Goal: Transaction & Acquisition: Purchase product/service

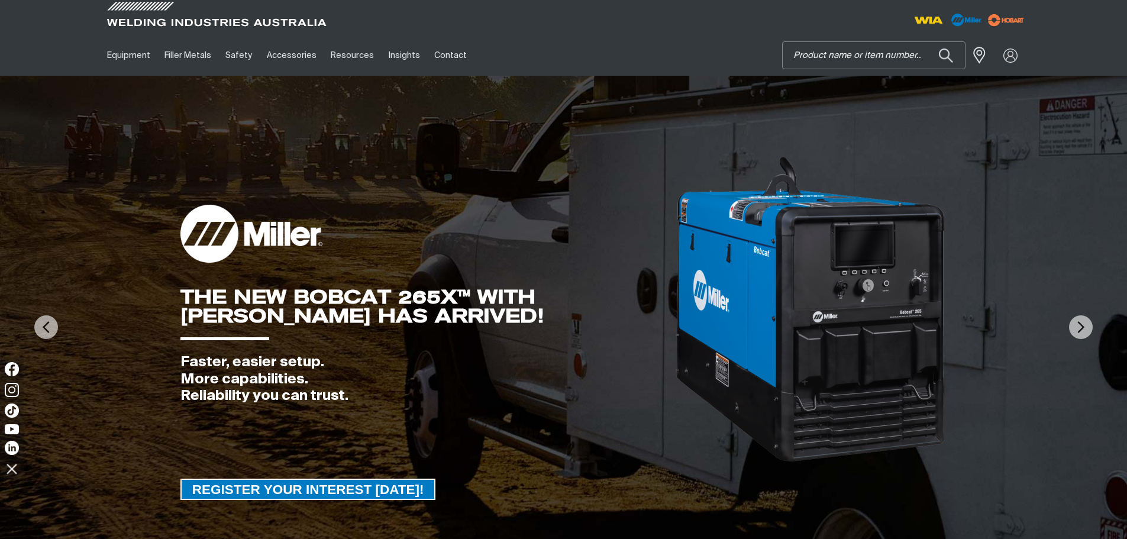
click at [813, 60] on input "Search" at bounding box center [874, 55] width 182 height 27
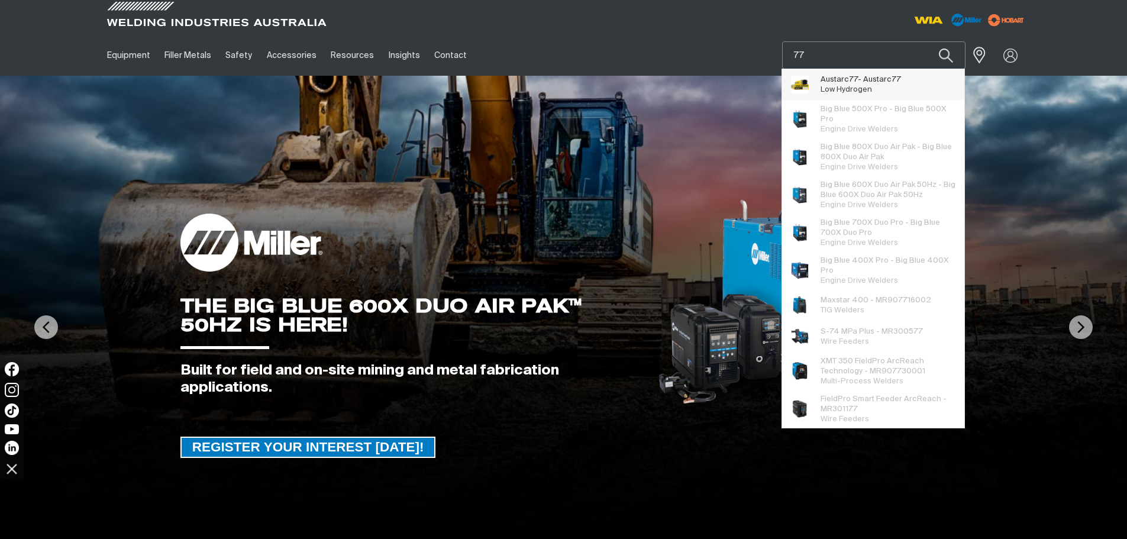
type input "77"
click at [851, 87] on span "Low Hydrogen" at bounding box center [846, 90] width 51 height 8
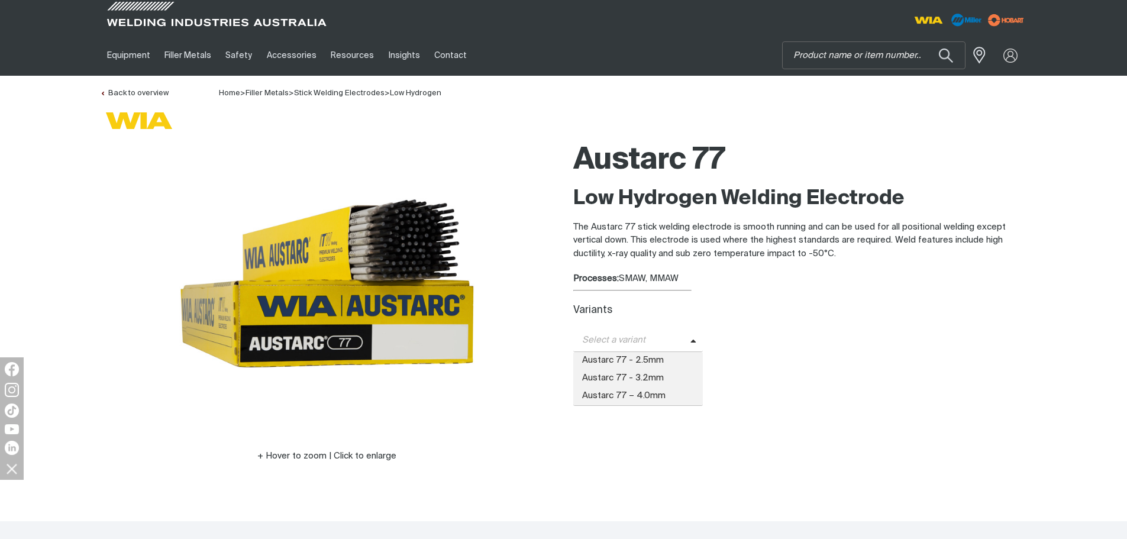
click at [687, 338] on span "Select a variant" at bounding box center [638, 340] width 130 height 23
click at [648, 358] on span "Austarc 77 - 2.5mm" at bounding box center [638, 361] width 130 height 18
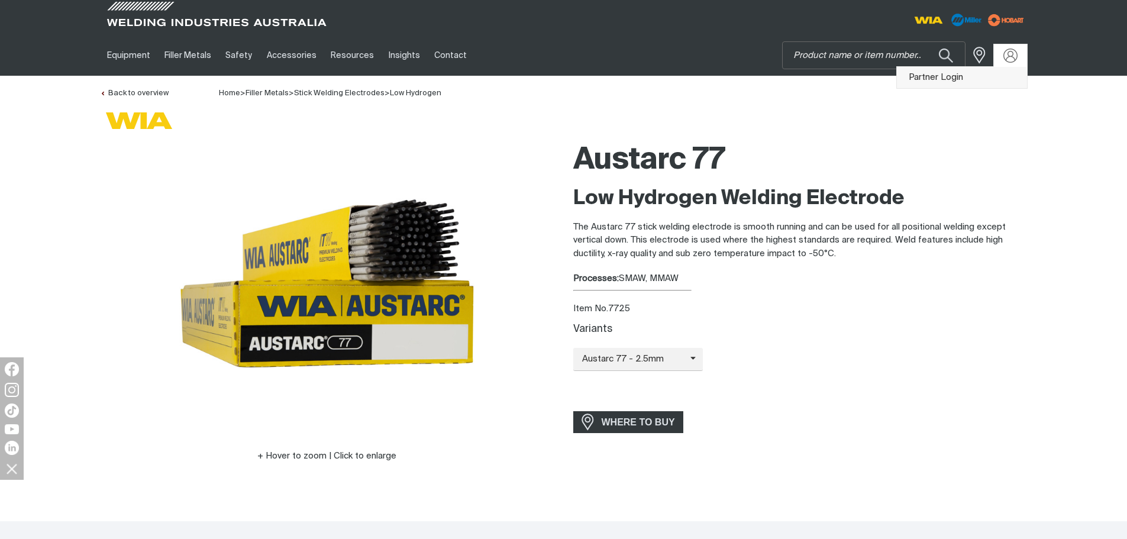
click at [930, 76] on link "Partner Login" at bounding box center [962, 78] width 130 height 22
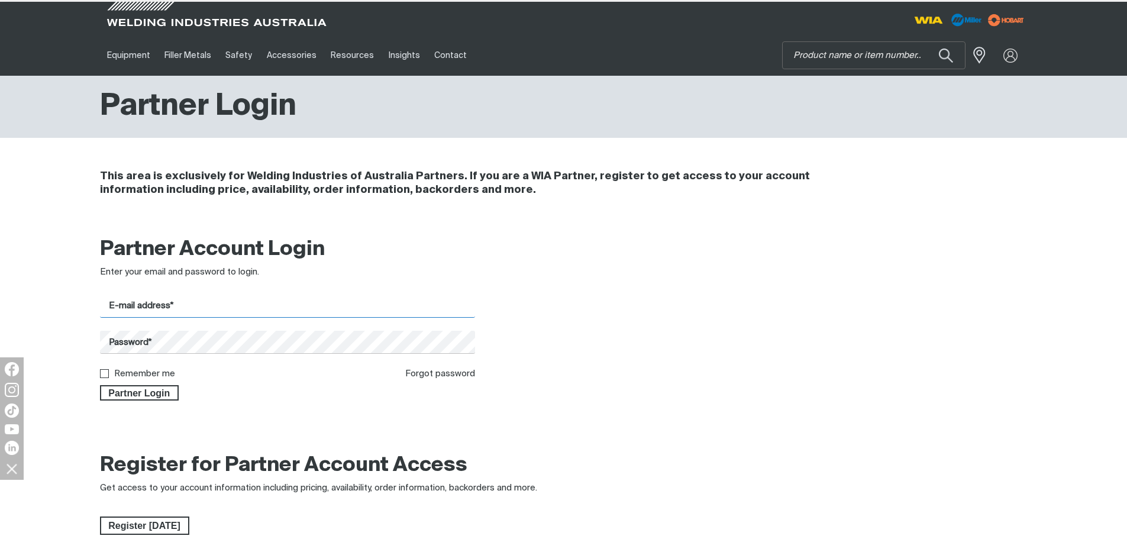
type input "[PERSON_NAME][EMAIL_ADDRESS][PERSON_NAME][DOMAIN_NAME]"
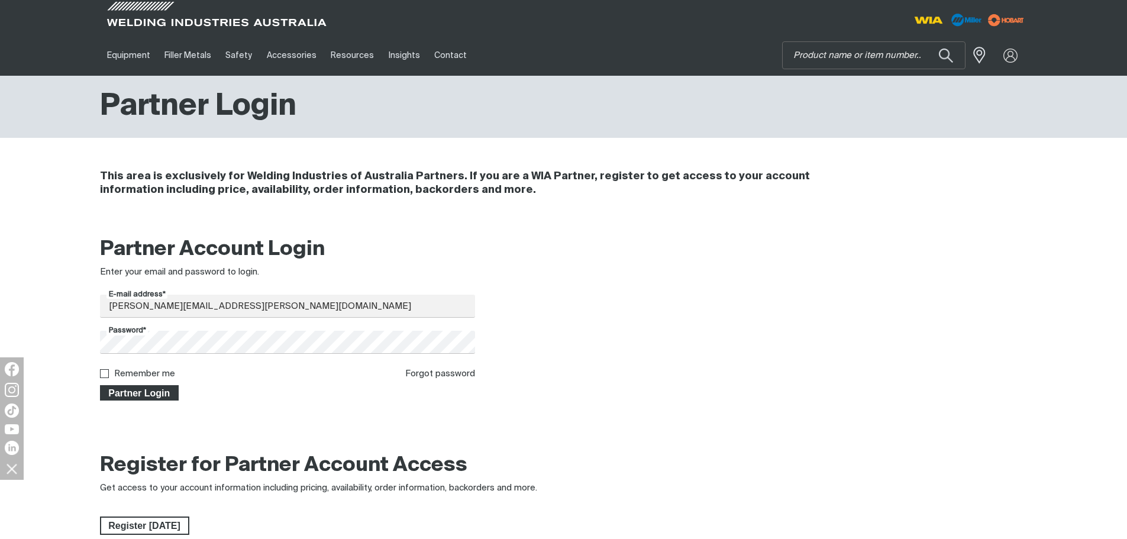
click at [138, 392] on span "Partner Login" at bounding box center [139, 392] width 77 height 15
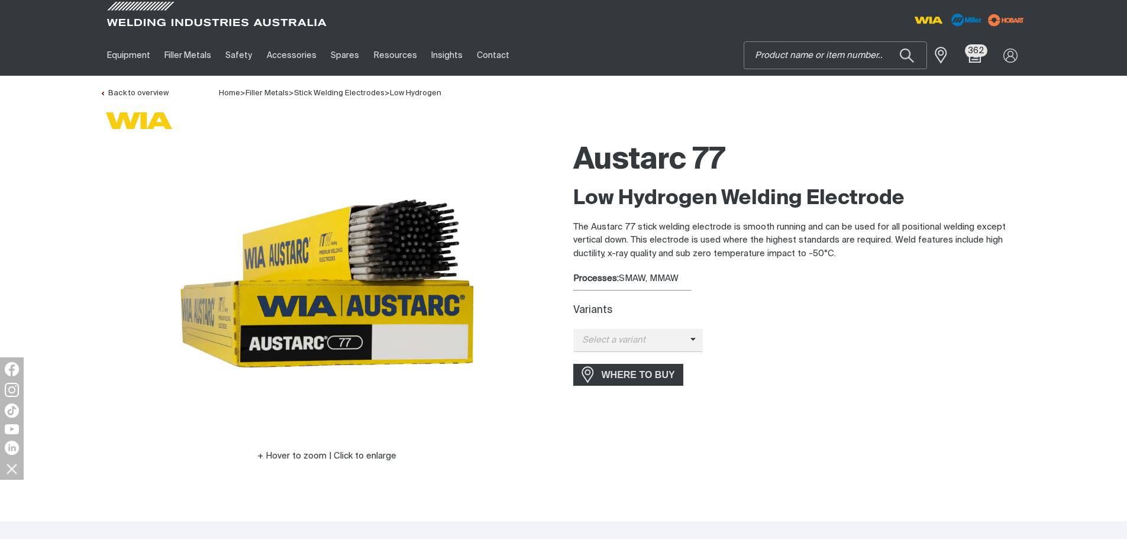
click at [786, 52] on input "Search" at bounding box center [835, 55] width 182 height 27
type input "16tc32"
click at [887, 41] on button "Search products" at bounding box center [907, 55] width 40 height 28
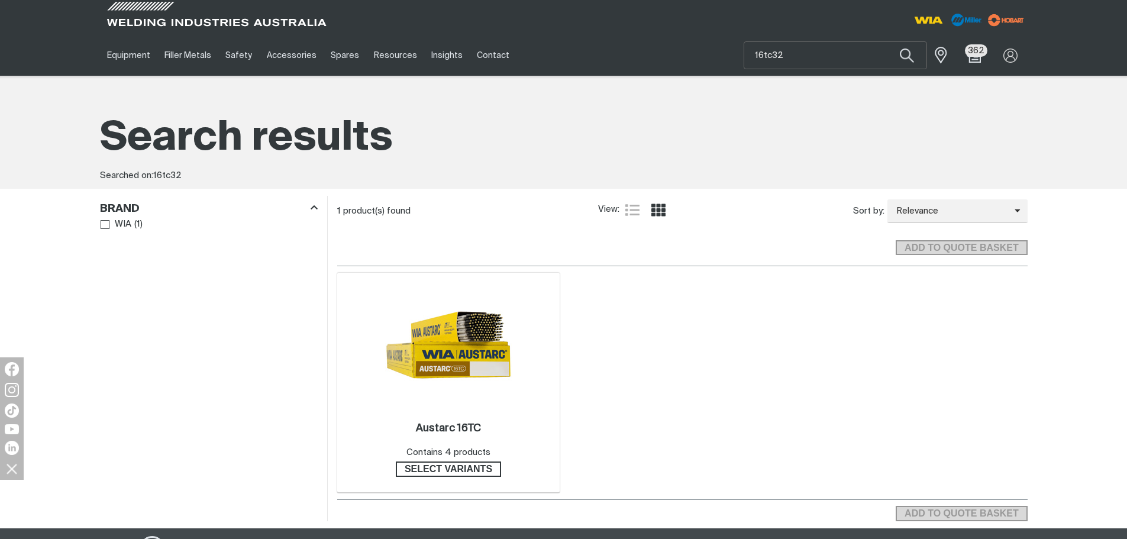
click at [428, 364] on img at bounding box center [448, 345] width 127 height 127
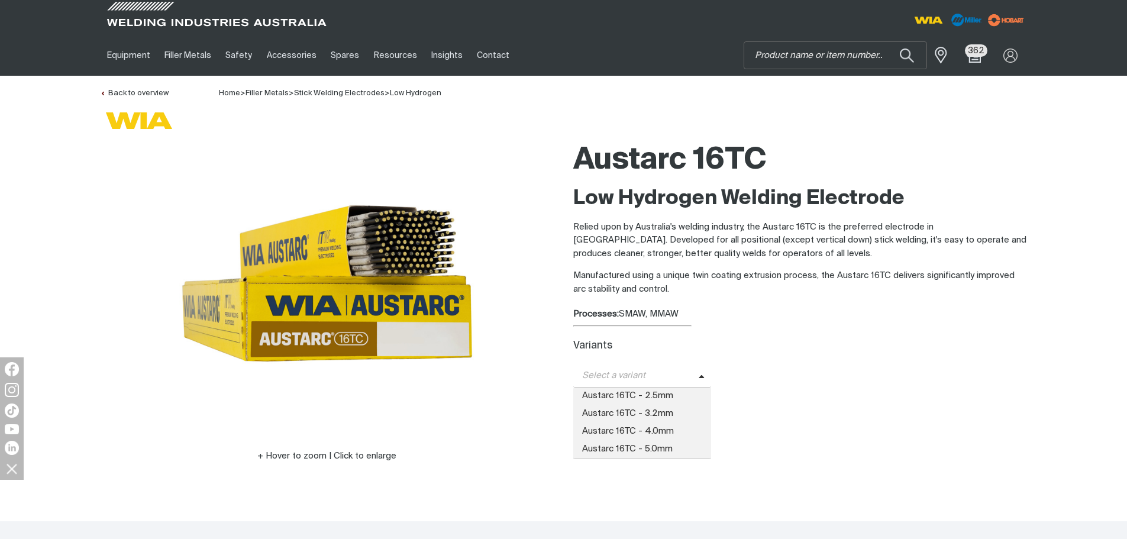
click at [701, 376] on icon at bounding box center [702, 377] width 6 height 9
click at [641, 393] on span "Austarc 16TC - 2.5mm" at bounding box center [642, 397] width 138 height 18
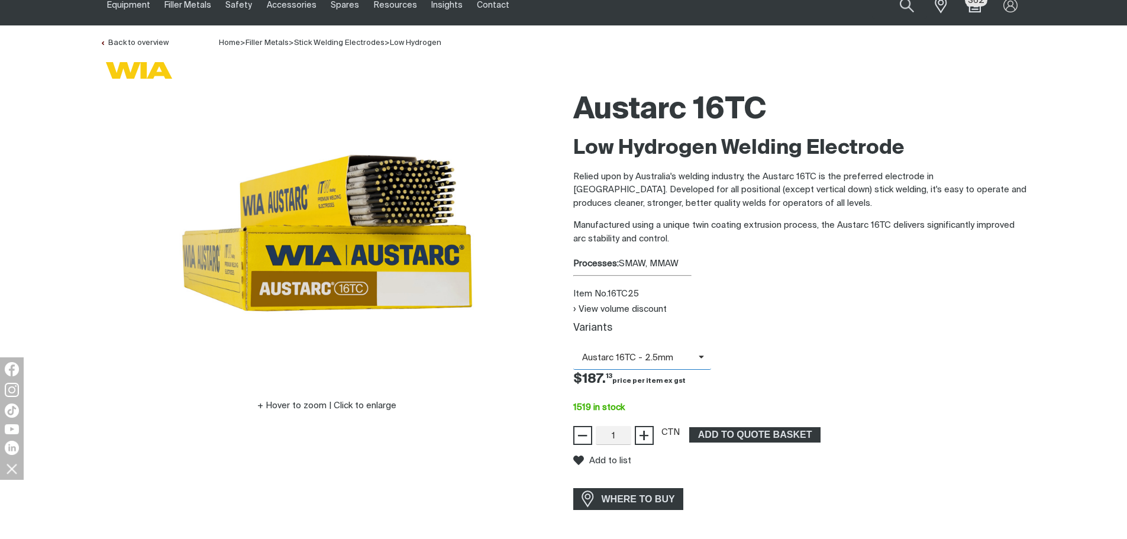
scroll to position [118, 0]
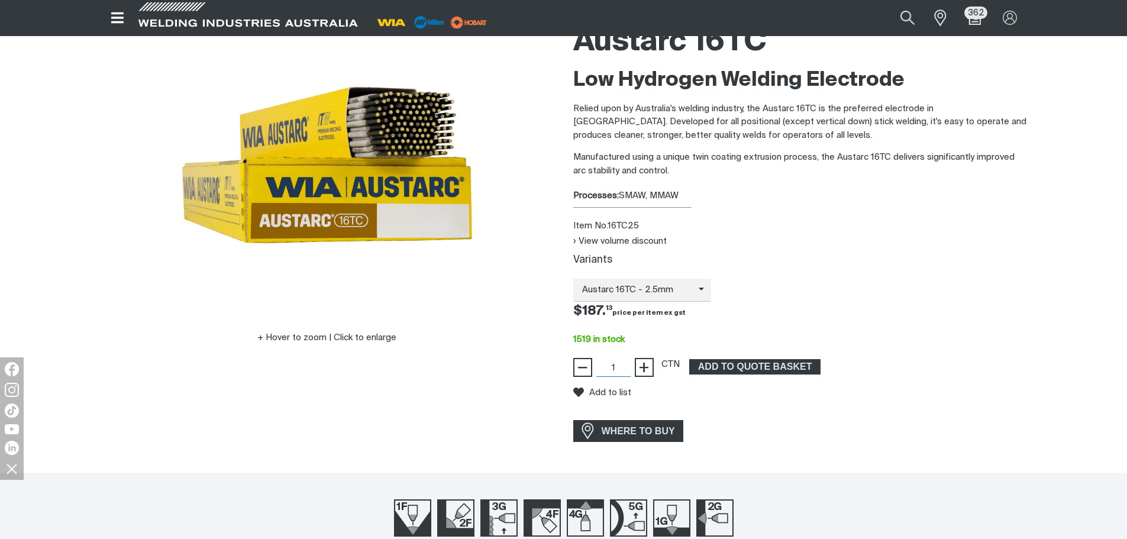
click at [616, 366] on input "1" at bounding box center [614, 367] width 36 height 19
type input "160"
click at [835, 321] on div "View volume discount Variants Austarc 16TC - 2.5mm Austarc 16TC - 2.5mm Austarc…" at bounding box center [800, 306] width 454 height 142
click at [976, 321] on div "Price $187.13 $187. 13" at bounding box center [800, 312] width 473 height 20
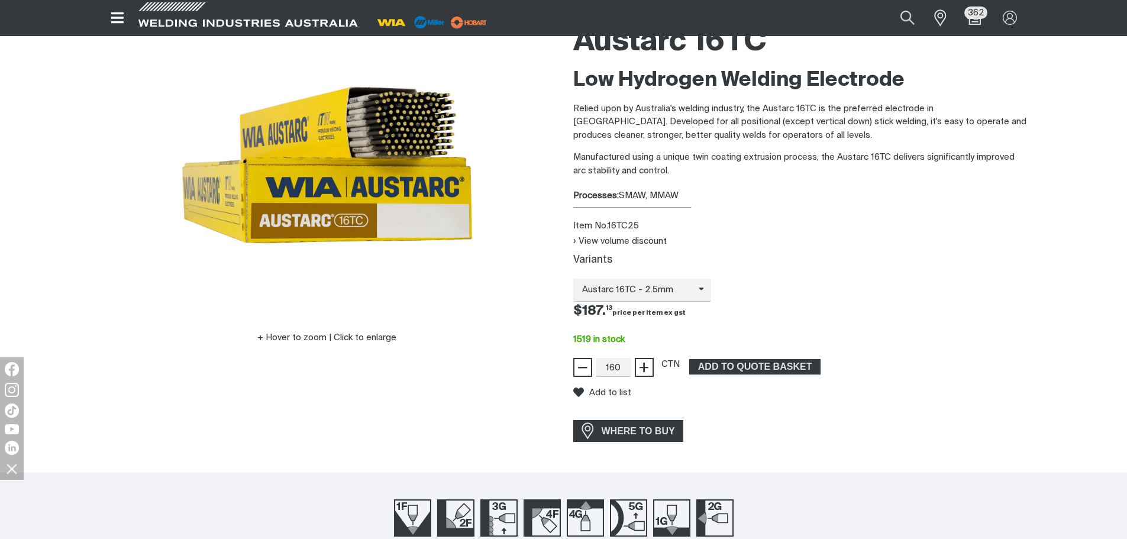
click at [774, 418] on div "Austarc 16TC Low Hydrogen Welding Electrode Relied upon by Australia's welding …" at bounding box center [800, 232] width 454 height 431
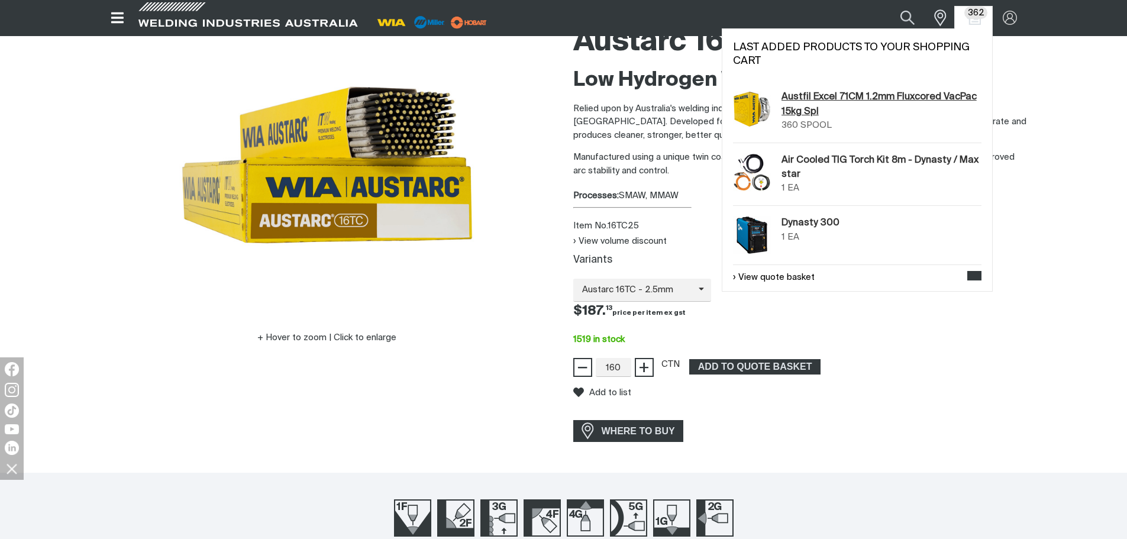
drag, startPoint x: 808, startPoint y: 114, endPoint x: 968, endPoint y: 116, distance: 160.4
click at [968, 116] on link "Austfil Excel 71CM 1.2mm Fluxcored VacPac 15kg Spl" at bounding box center [882, 104] width 201 height 29
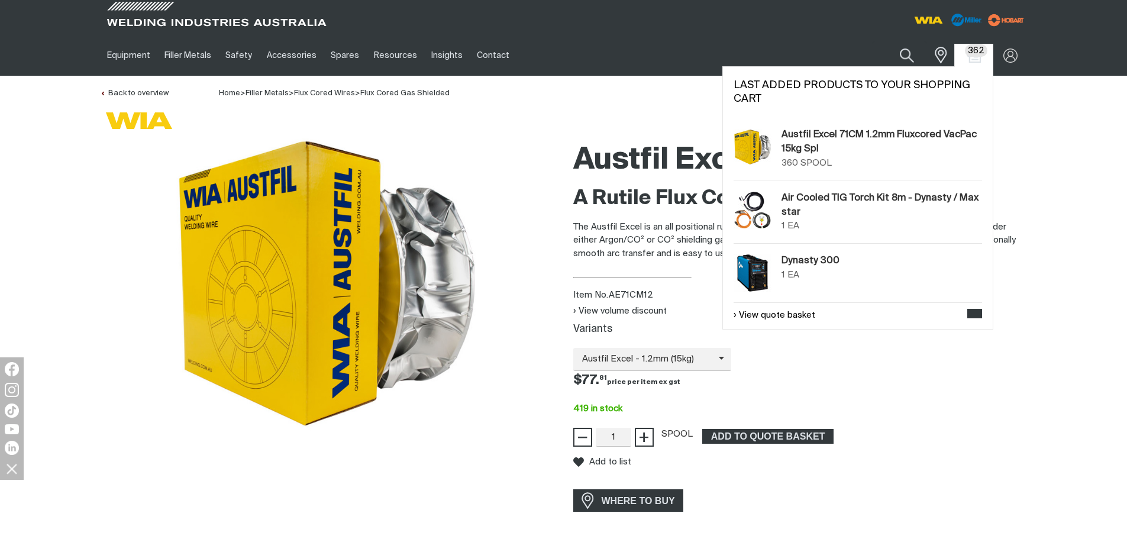
click at [979, 55] on span "362" at bounding box center [976, 50] width 23 height 12
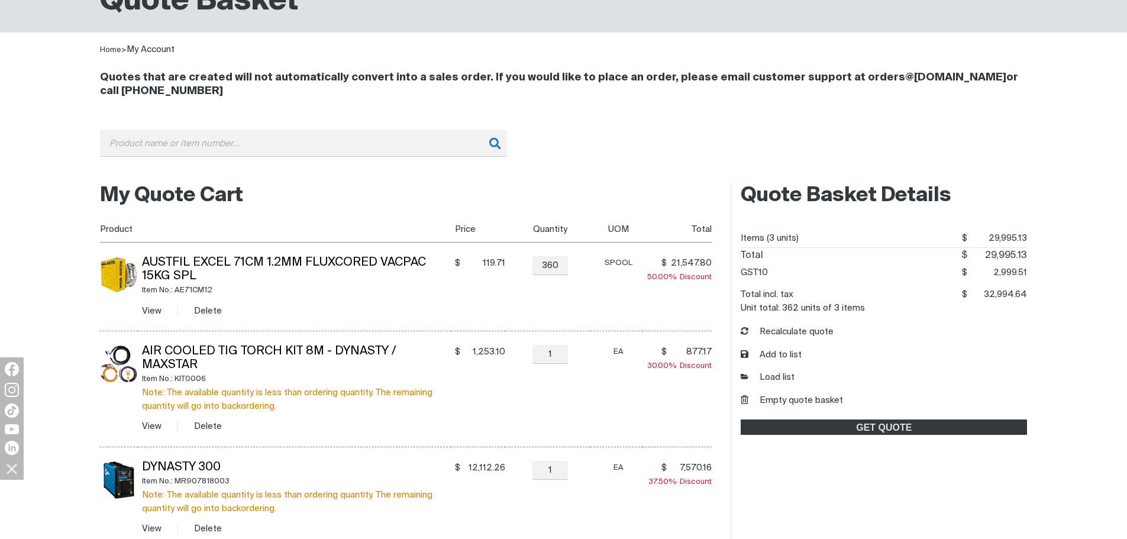
scroll to position [118, 0]
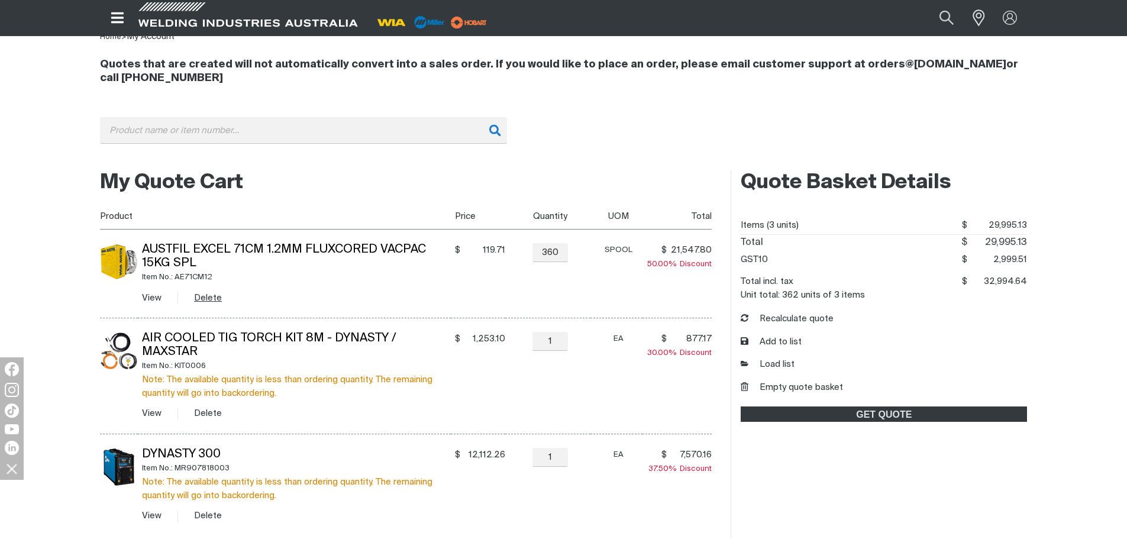
click at [211, 298] on button "Delete" at bounding box center [208, 298] width 28 height 14
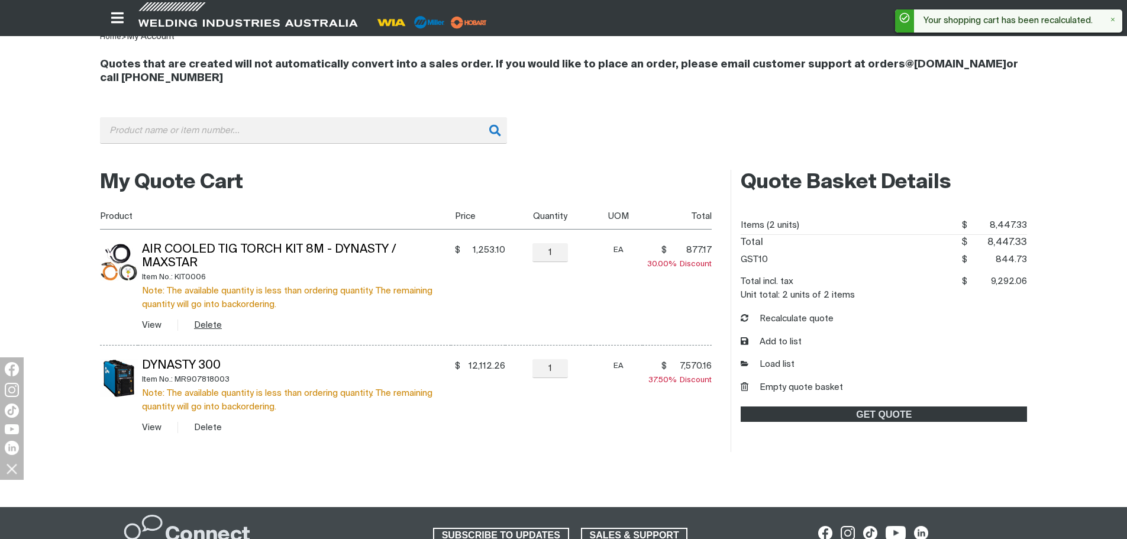
click at [209, 318] on button "Delete" at bounding box center [208, 325] width 28 height 14
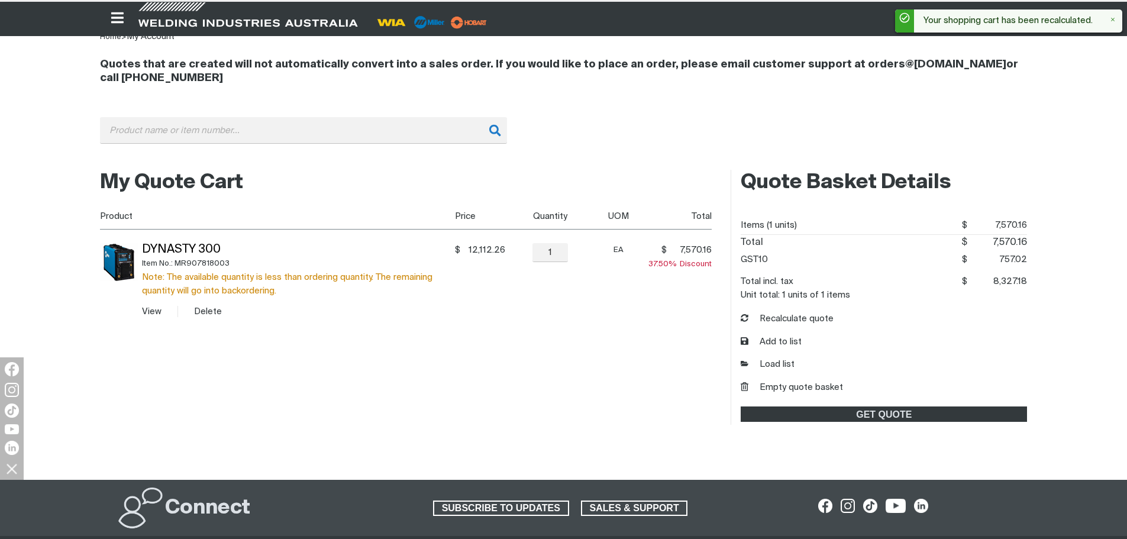
click at [209, 311] on button "Delete" at bounding box center [208, 312] width 28 height 14
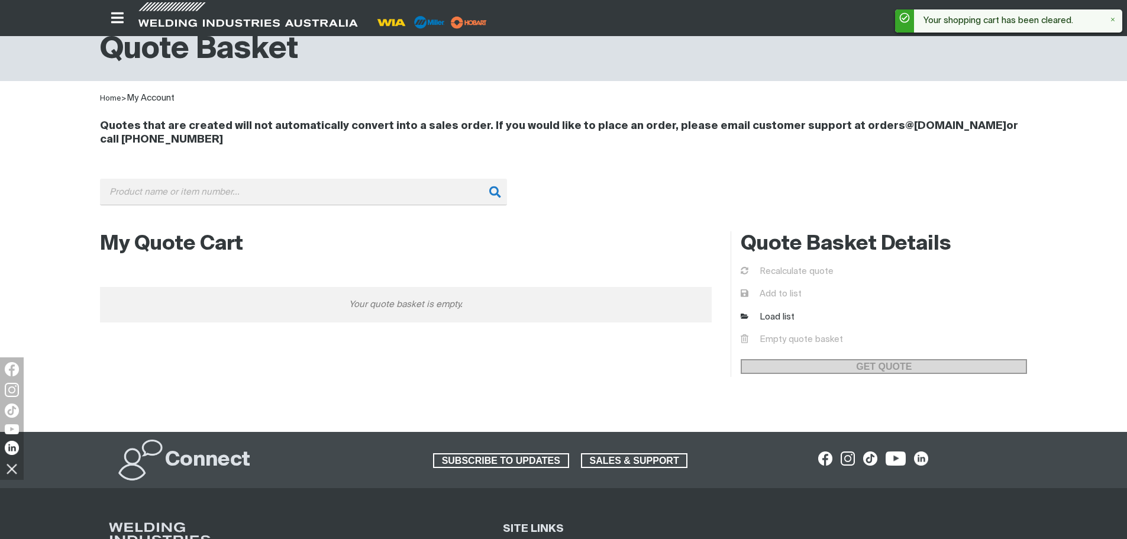
scroll to position [0, 0]
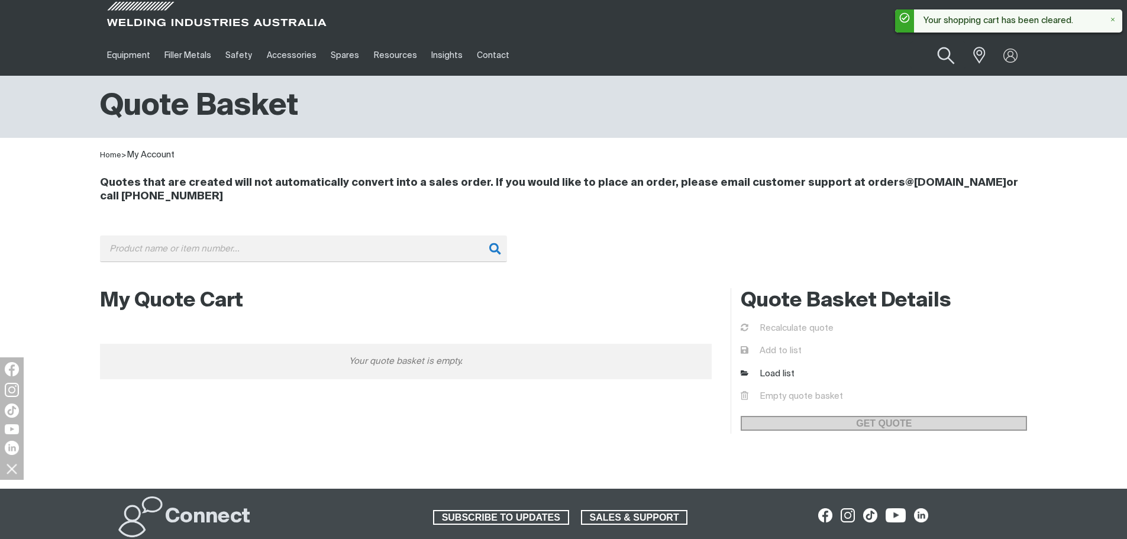
click at [946, 54] on button "Search products" at bounding box center [946, 56] width 48 height 34
click at [866, 59] on input "Search" at bounding box center [874, 55] width 182 height 27
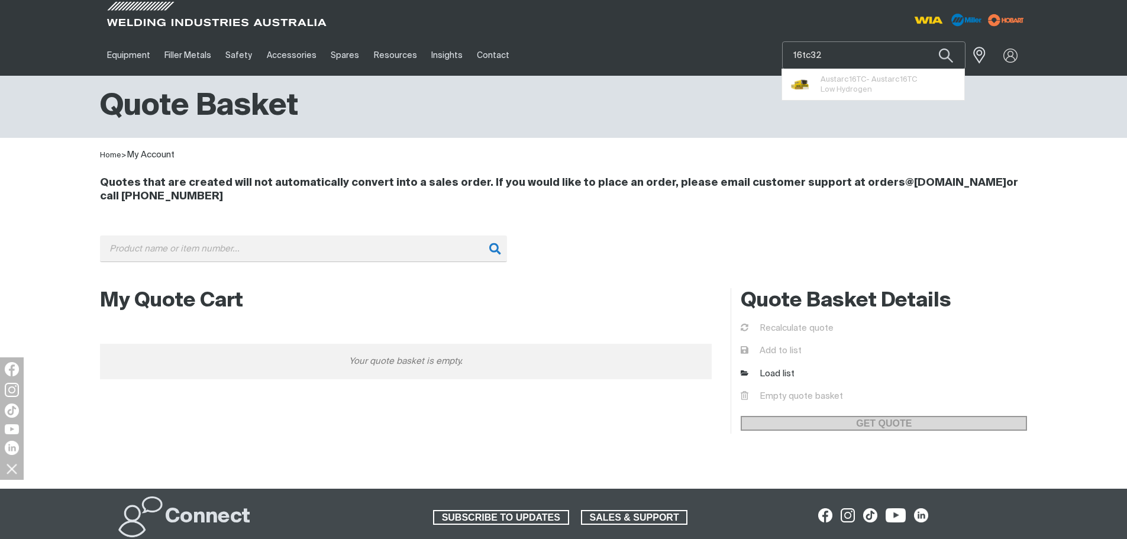
type input "16tc32"
click at [926, 41] on button "Search products" at bounding box center [946, 55] width 40 height 28
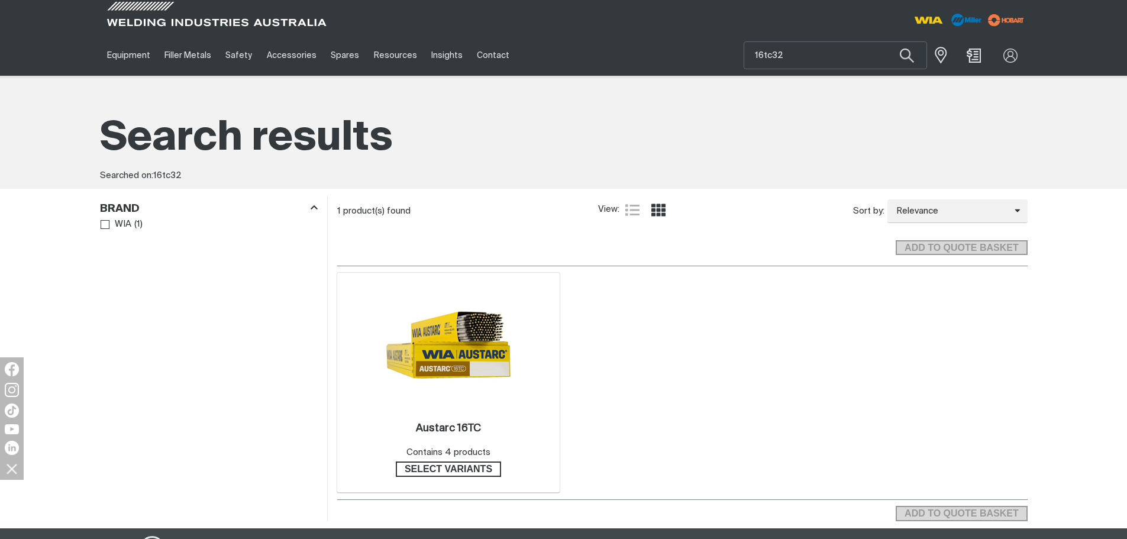
click at [424, 372] on img at bounding box center [448, 345] width 127 height 127
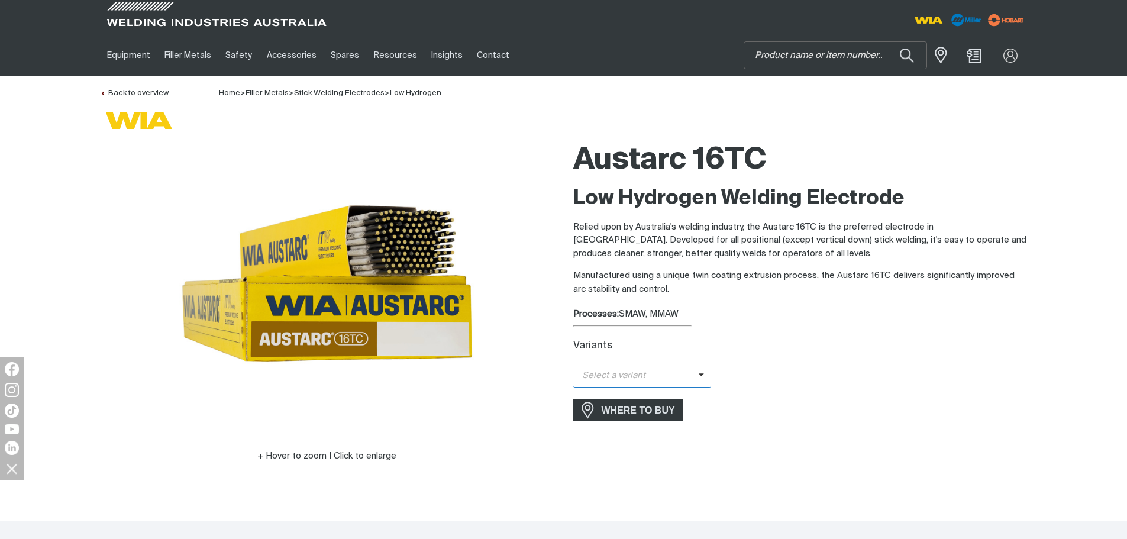
click at [699, 375] on icon at bounding box center [702, 374] width 6 height 9
click at [669, 394] on span "Austarc 16TC - 2.5mm" at bounding box center [642, 397] width 138 height 18
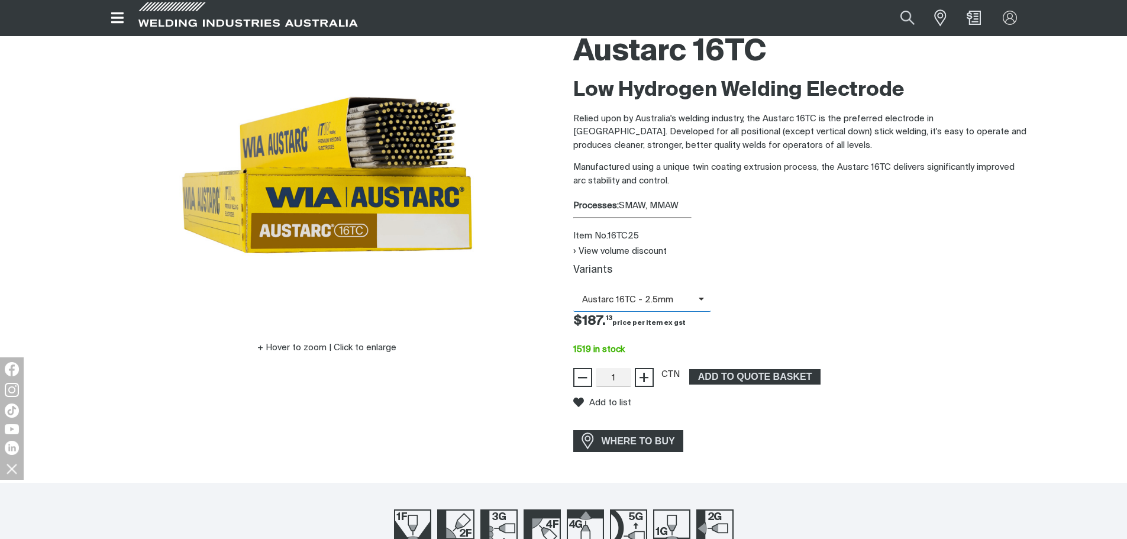
scroll to position [118, 0]
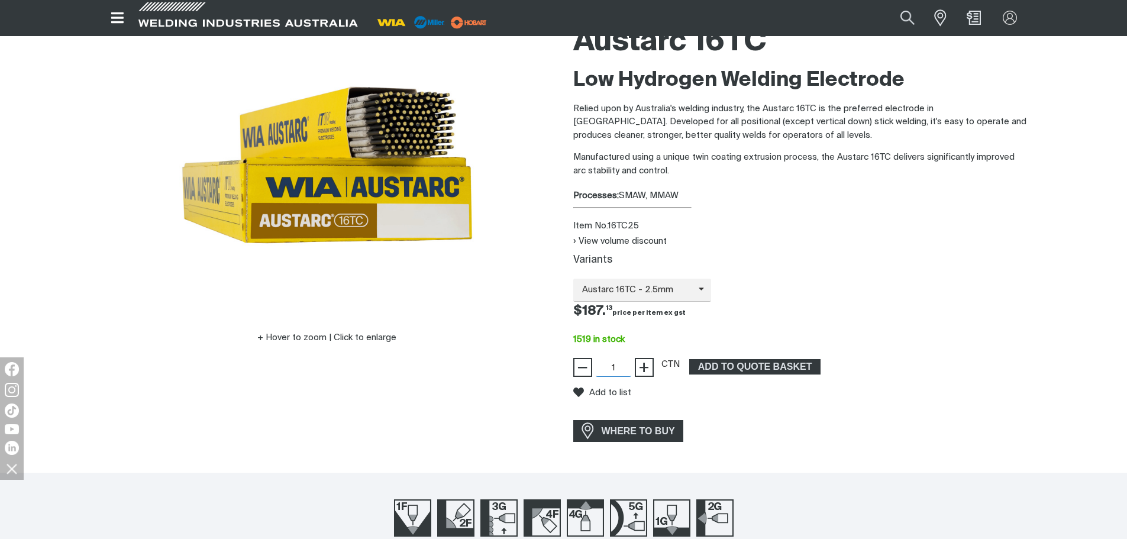
click at [620, 366] on input "1" at bounding box center [614, 367] width 36 height 19
click at [771, 365] on span "ADD TO QUOTE BASKET" at bounding box center [755, 366] width 129 height 15
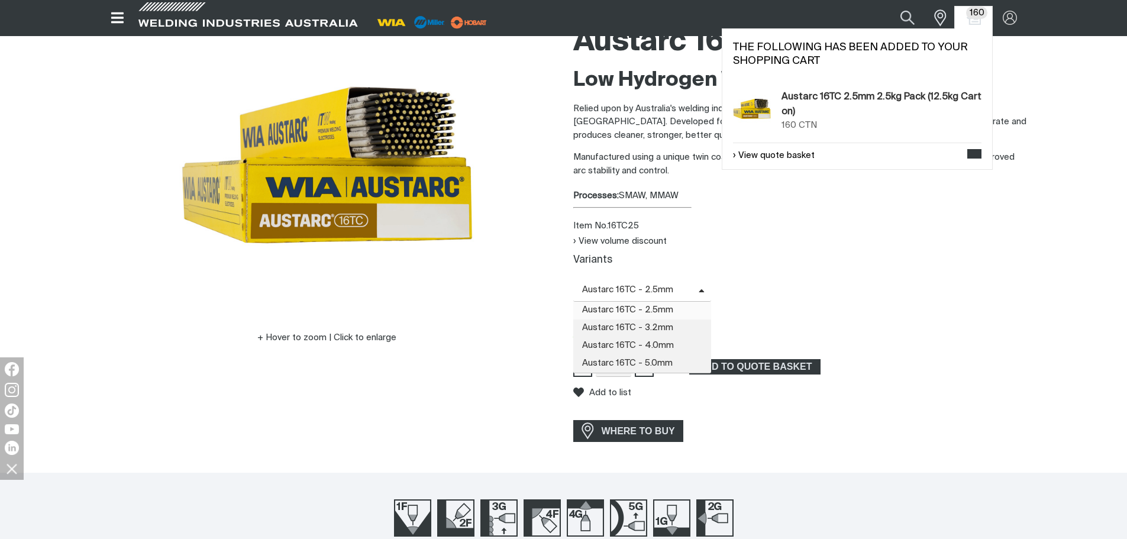
click at [692, 286] on span "Austarc 16TC - 2.5mm" at bounding box center [635, 290] width 125 height 14
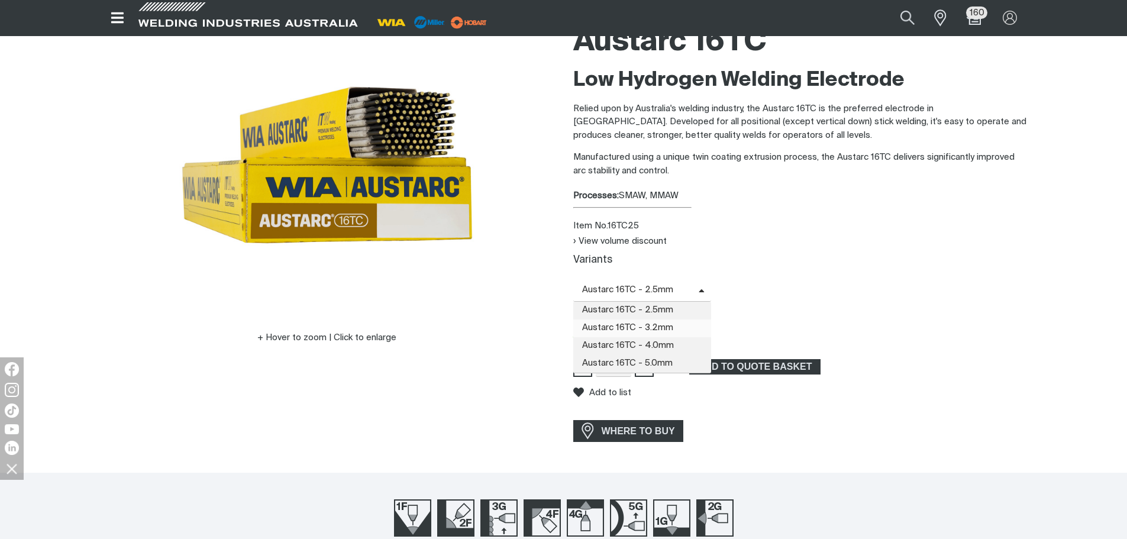
click at [643, 322] on span "Austarc 16TC - 3.2mm" at bounding box center [642, 329] width 138 height 18
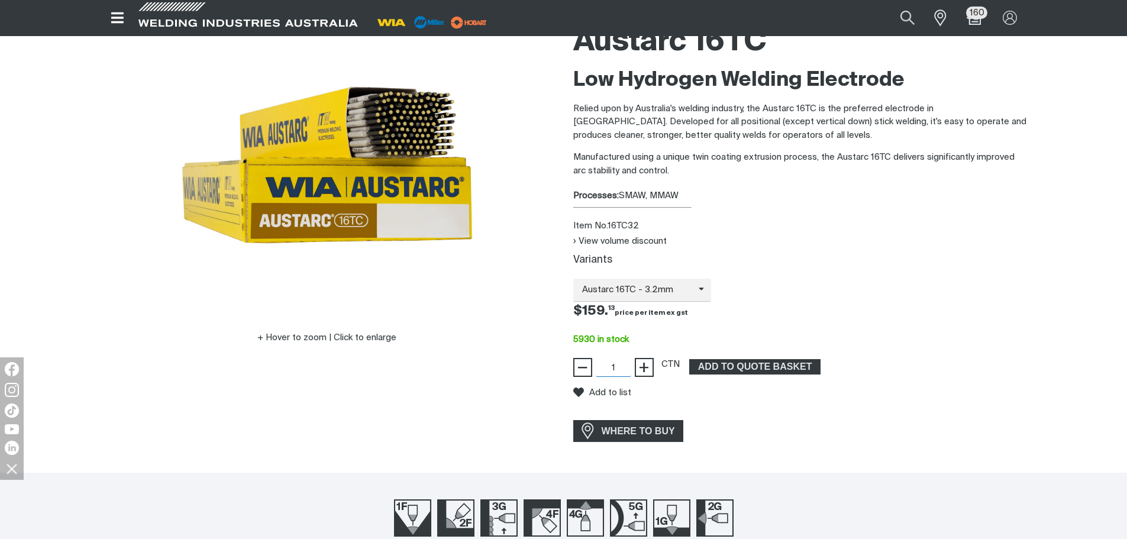
click at [615, 363] on input "1" at bounding box center [614, 367] width 36 height 19
type input "160"
click at [762, 366] on span "ADD TO QUOTE BASKET" at bounding box center [755, 366] width 129 height 15
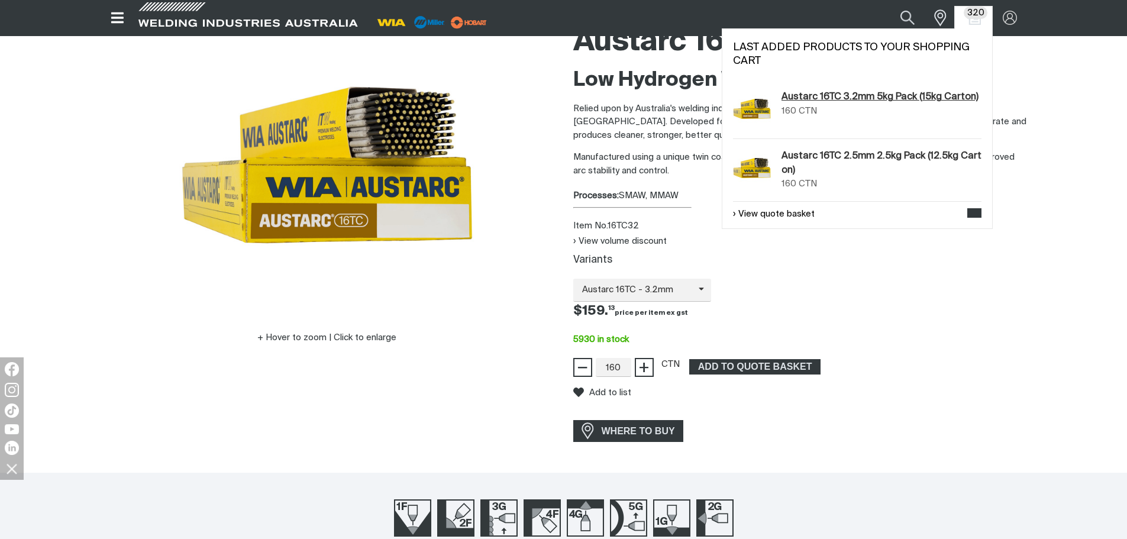
click at [835, 101] on link "Austarc 16TC 3.2mm 5kg Pack (15kg Carton)" at bounding box center [880, 97] width 197 height 14
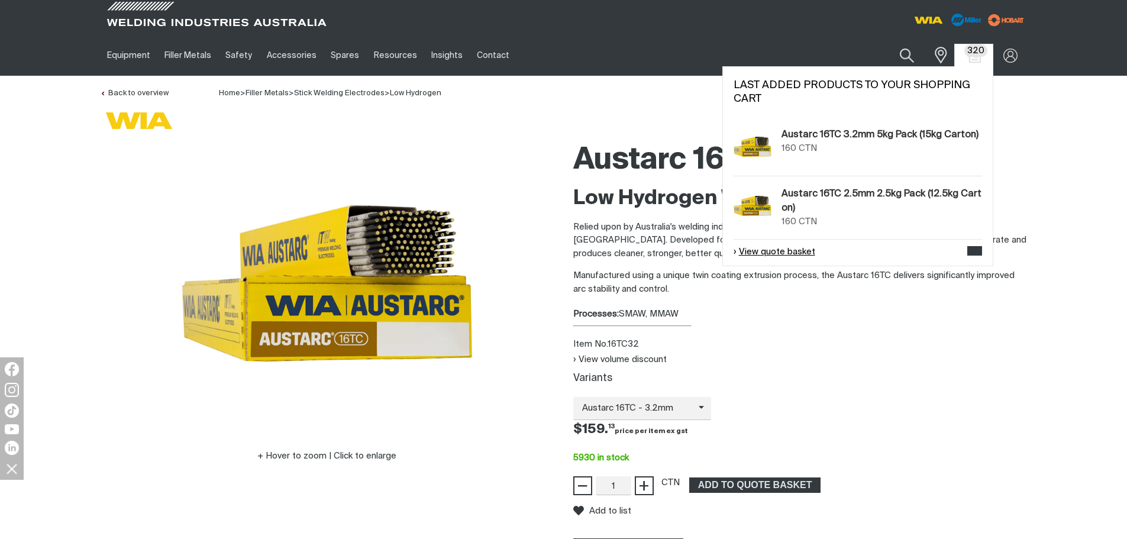
click at [748, 248] on link "View quote basket" at bounding box center [775, 253] width 82 height 14
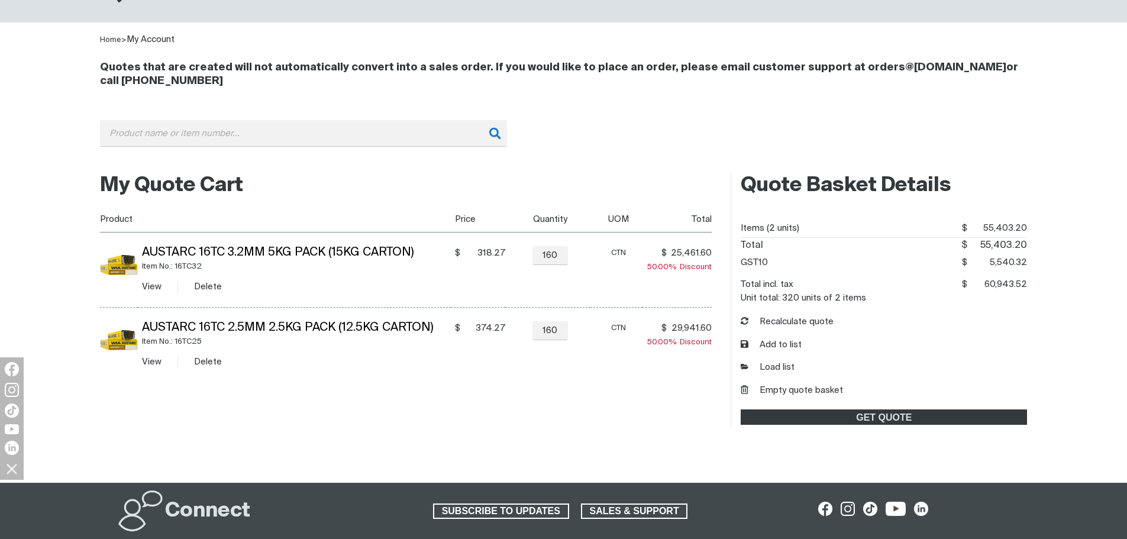
scroll to position [118, 0]
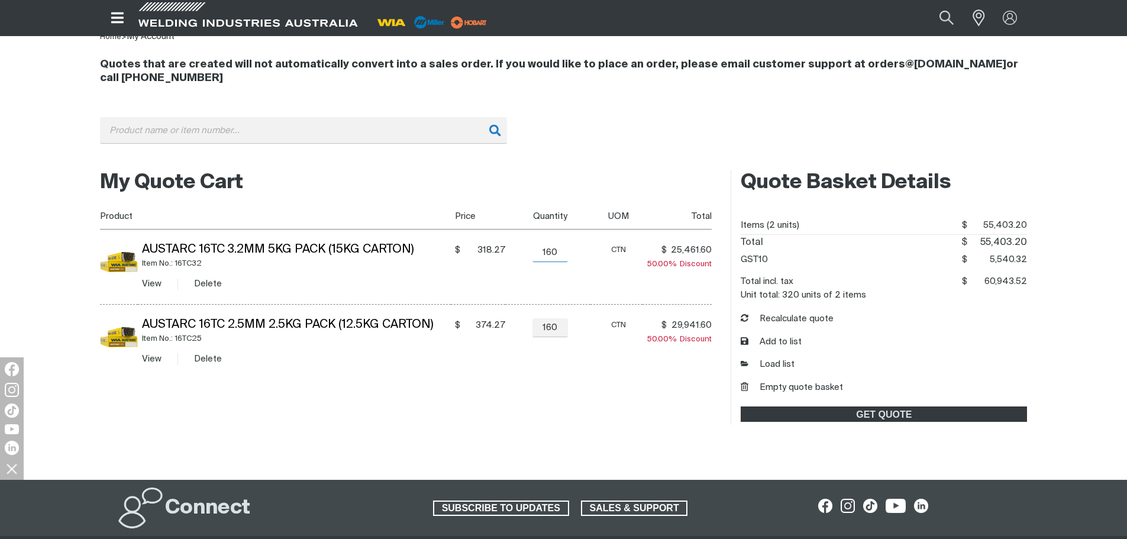
click at [544, 251] on input "160" at bounding box center [551, 252] width 36 height 19
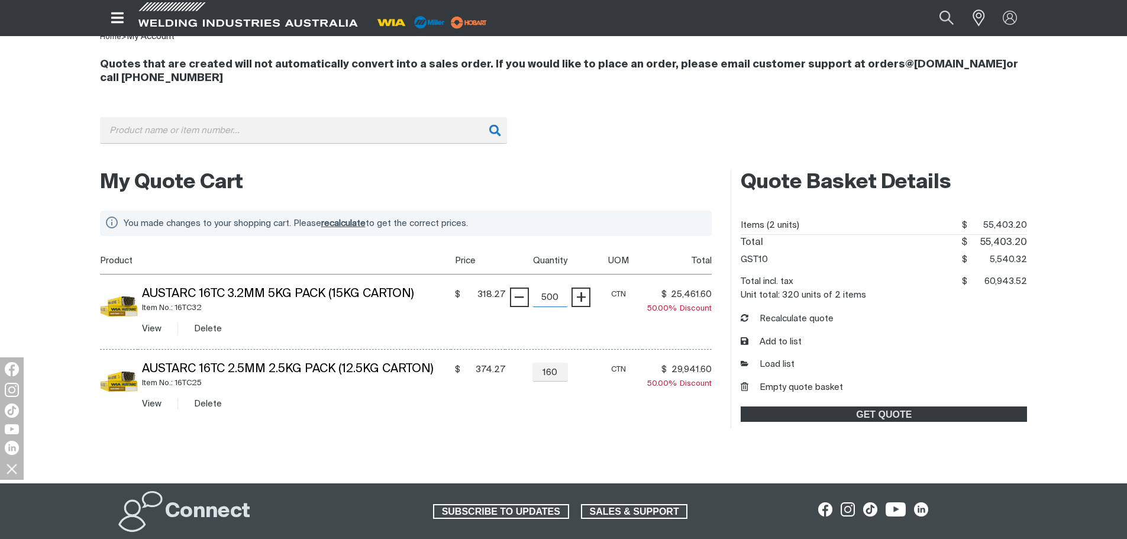
scroll to position [118, 0]
type input "500"
click at [547, 374] on input "160" at bounding box center [551, 372] width 36 height 19
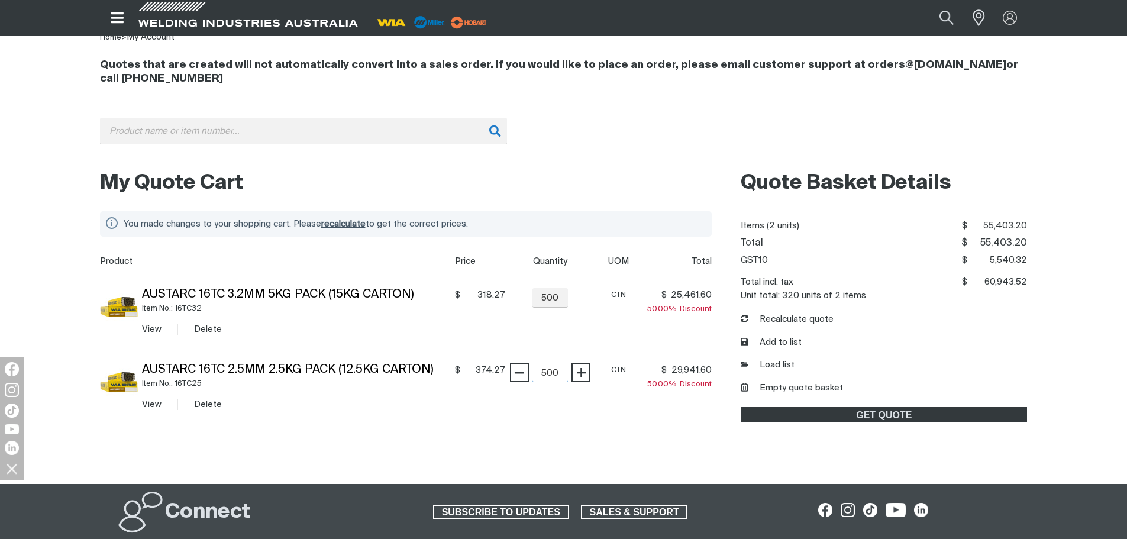
type input "500"
click at [559, 292] on input "500" at bounding box center [551, 297] width 36 height 19
drag, startPoint x: 559, startPoint y: 293, endPoint x: 536, endPoint y: 298, distance: 24.0
click at [536, 298] on input "500" at bounding box center [551, 297] width 36 height 19
type input "1000"
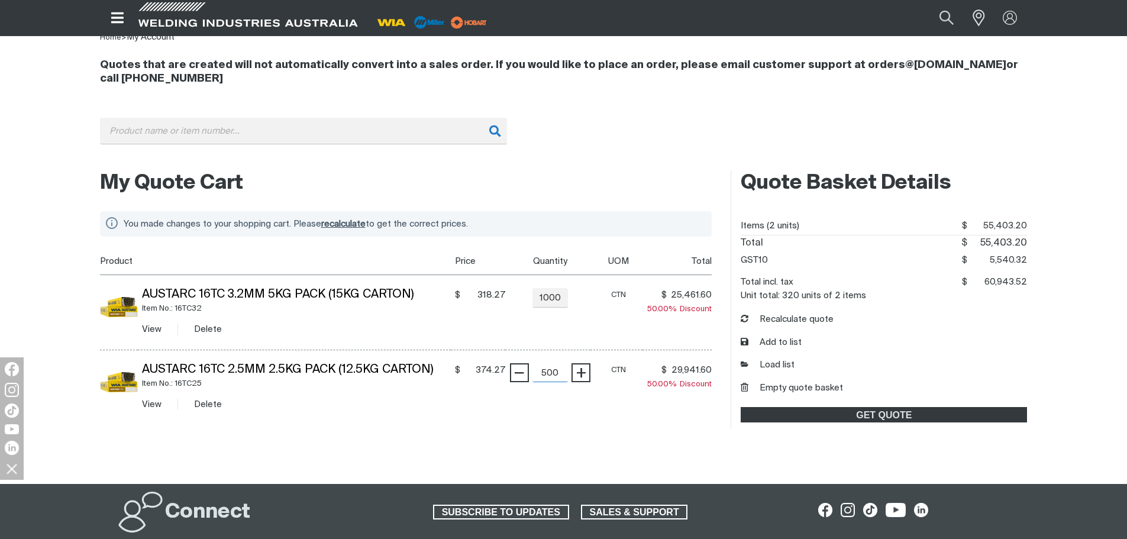
click at [548, 377] on input "500" at bounding box center [551, 372] width 36 height 19
click at [549, 375] on input "500" at bounding box center [551, 372] width 36 height 19
type input "1000"
click at [550, 298] on input "1000" at bounding box center [551, 297] width 36 height 19
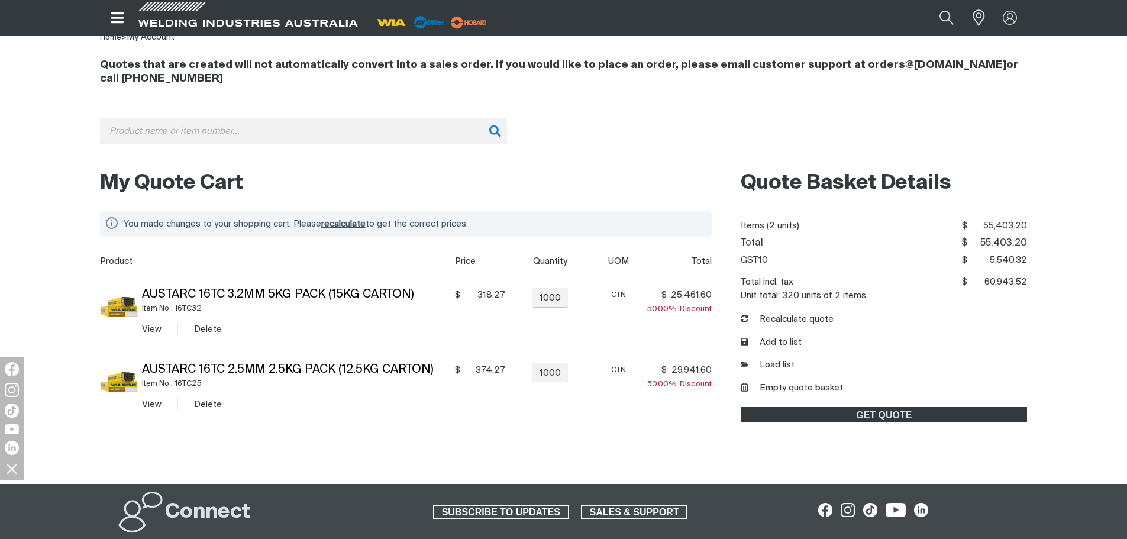
click at [667, 324] on td "$ 25,461.60 $25461.6 50.00% Discount" at bounding box center [678, 312] width 70 height 75
click at [546, 298] on input "1000" at bounding box center [551, 297] width 36 height 19
type input "2000"
click at [551, 377] on input "1000" at bounding box center [551, 372] width 36 height 19
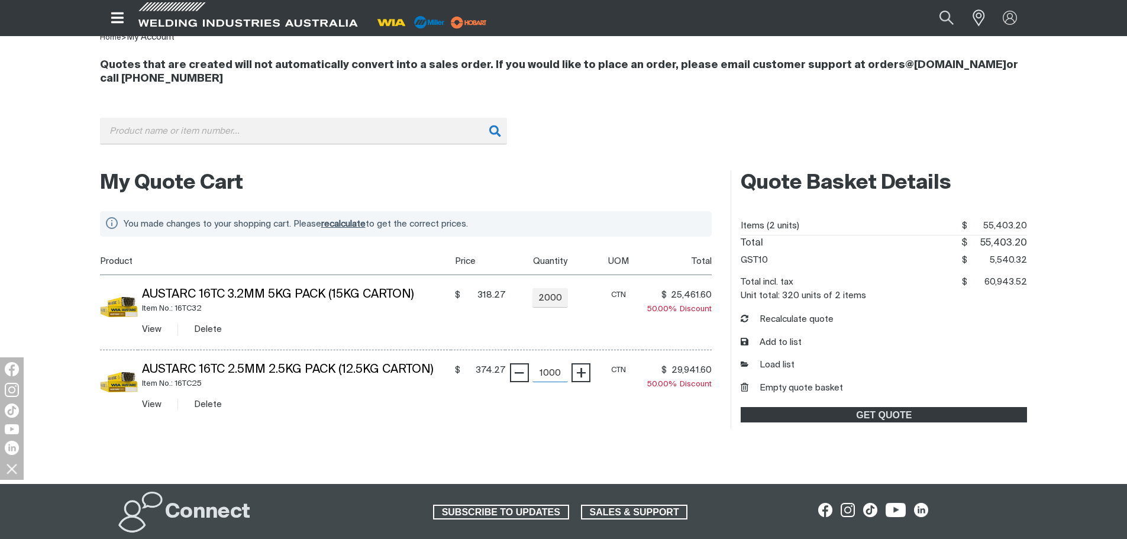
click at [551, 376] on input "1000" at bounding box center [551, 372] width 36 height 19
type input "2000"
click at [562, 301] on input "2000" at bounding box center [551, 297] width 36 height 19
click at [611, 385] on td "CTN" at bounding box center [617, 387] width 52 height 75
